Goal: Task Accomplishment & Management: Use online tool/utility

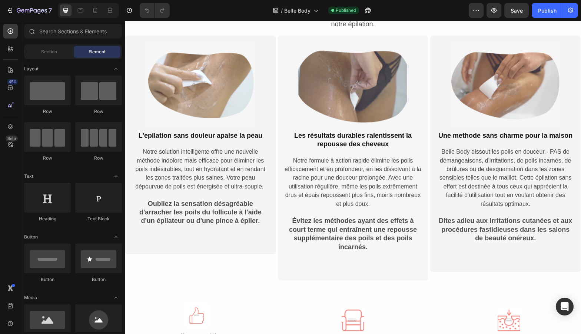
scroll to position [753, 0]
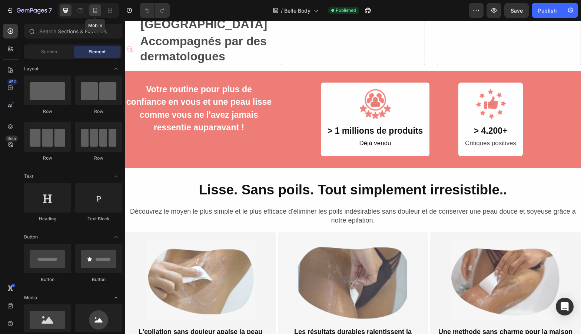
click at [95, 11] on icon at bounding box center [96, 11] width 2 height 1
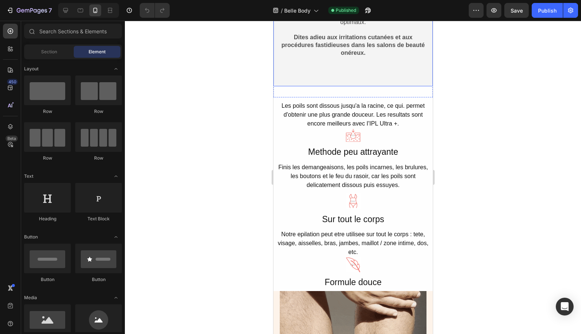
scroll to position [1622, 0]
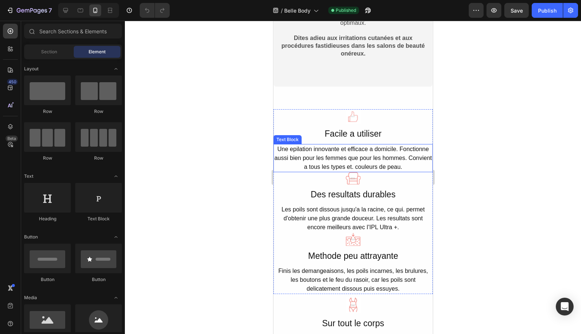
click at [401, 166] on div "Une epilation innovante et efficace a domicile. Fonctionne aussi bien pour les …" at bounding box center [352, 158] width 159 height 28
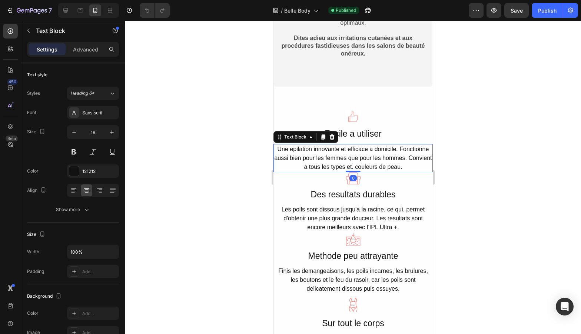
click at [410, 166] on div "Une epilation innovante et efficace a domicile. Fonctionne aussi bien pour les …" at bounding box center [352, 158] width 159 height 28
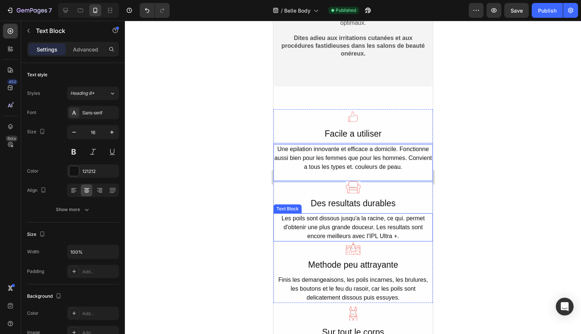
click at [407, 239] on div "Les poils sont dissous jusqu'a la racine, ce qui. permet d'obtenir une plus gra…" at bounding box center [352, 228] width 159 height 28
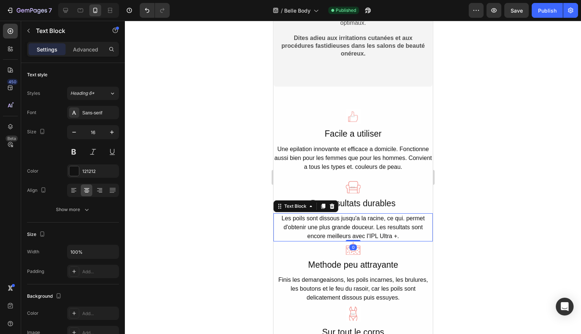
click at [404, 238] on div "Les poils sont dissous jusqu'a la racine, ce qui. permet d'obtenir une plus gra…" at bounding box center [352, 228] width 159 height 28
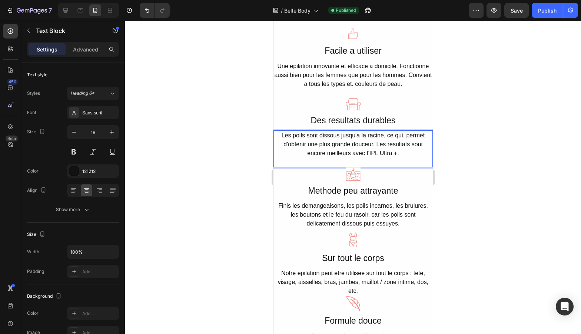
scroll to position [1704, 0]
click at [406, 223] on div "Finis les demangeaisons, les poils incarnes, les brulures, les boutons et le fe…" at bounding box center [352, 215] width 159 height 28
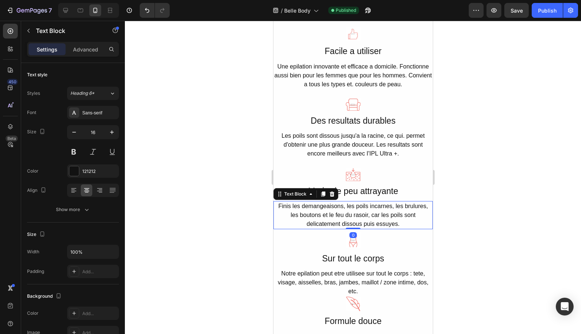
click at [410, 225] on div "Finis les demangeaisons, les poils incarnes, les brulures, les boutons et le fe…" at bounding box center [352, 215] width 159 height 28
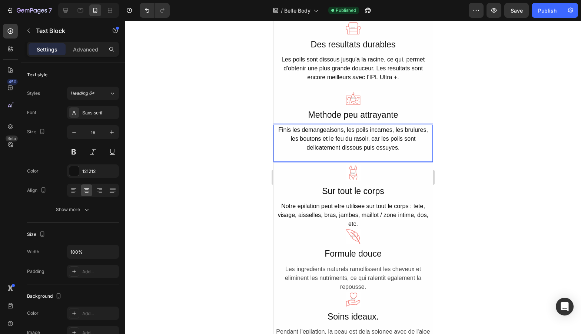
scroll to position [1786, 0]
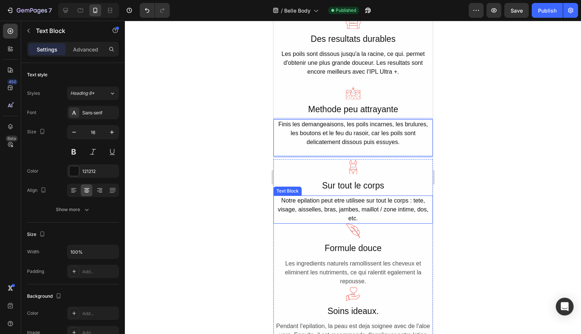
click at [364, 219] on div "Notre epilation peut etre utilisee sur tout le corps : tete, visage, aisselles,…" at bounding box center [352, 210] width 159 height 28
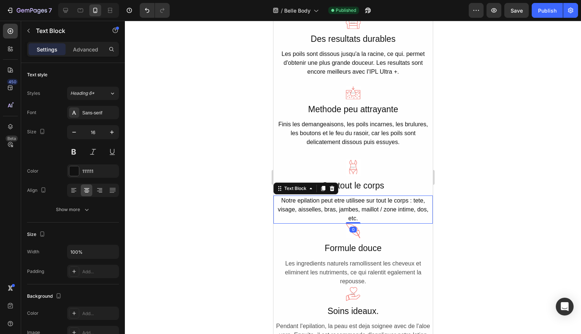
click at [371, 219] on div "Notre epilation peut etre utilisee sur tout le corps : tete, visage, aisselles,…" at bounding box center [352, 210] width 159 height 28
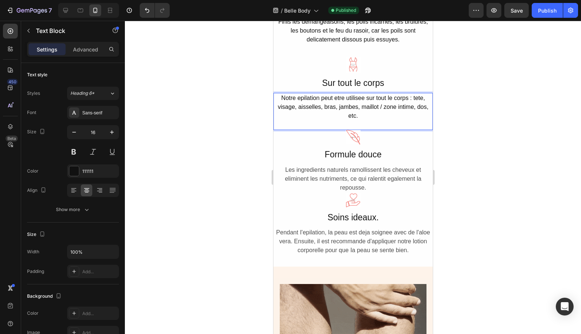
scroll to position [1891, 0]
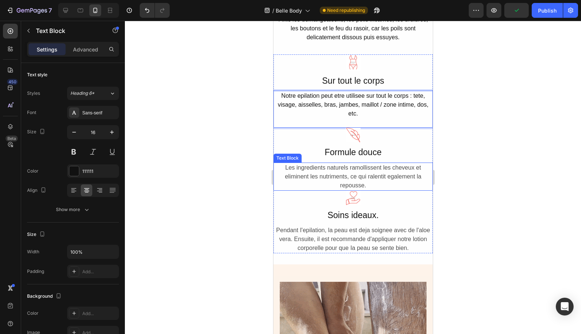
click at [372, 183] on div "Les ingredients naturels ramollissent les cheveux et eliminent les nutriments, …" at bounding box center [352, 177] width 159 height 28
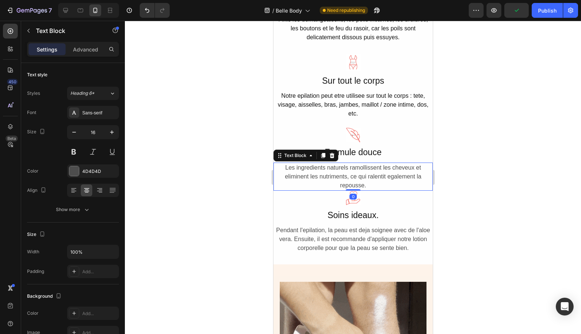
click at [380, 185] on div "Les ingredients naturels ramollissent les cheveux et eliminent les nutriments, …" at bounding box center [352, 177] width 159 height 28
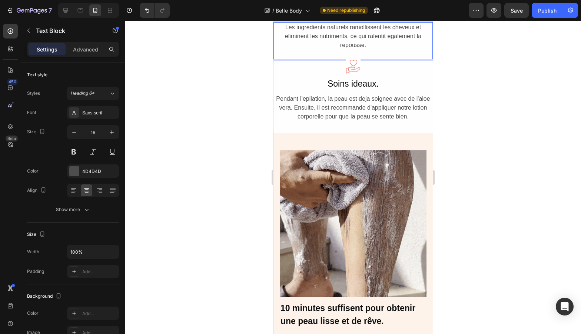
scroll to position [2044, 0]
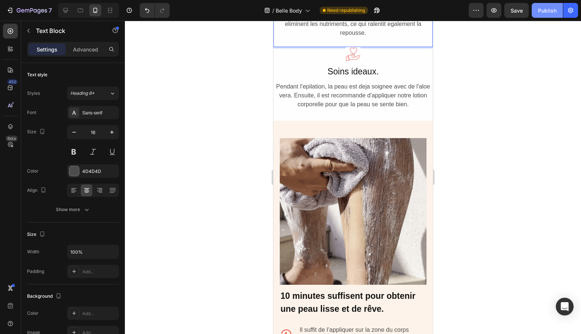
click at [540, 12] on div "Publish" at bounding box center [547, 11] width 19 height 8
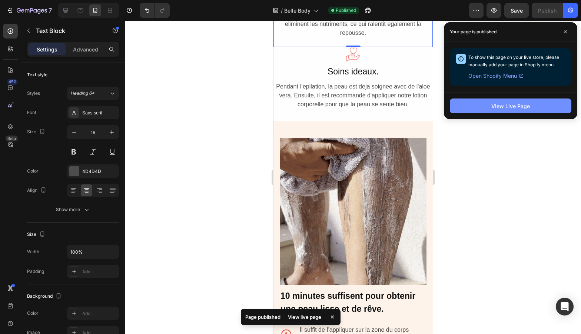
click at [501, 105] on div "View Live Page" at bounding box center [511, 106] width 39 height 8
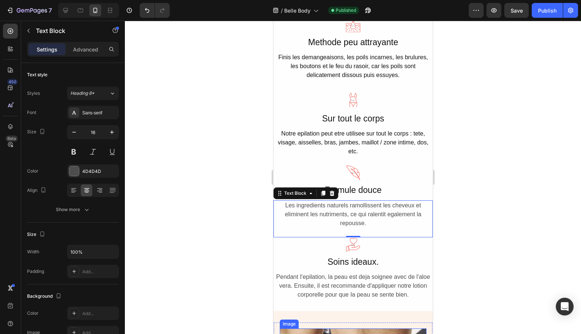
scroll to position [1848, 0]
